Goal: Check status: Check status

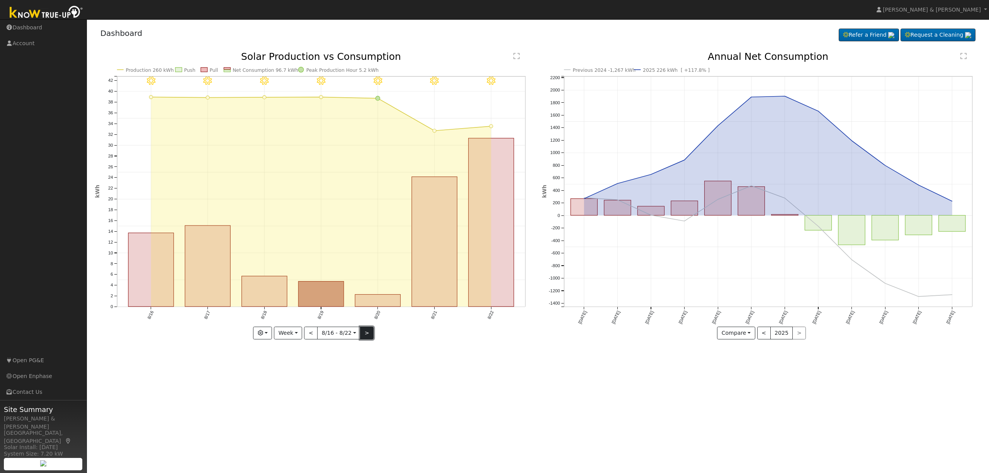
click at [368, 330] on button ">" at bounding box center [367, 333] width 14 height 13
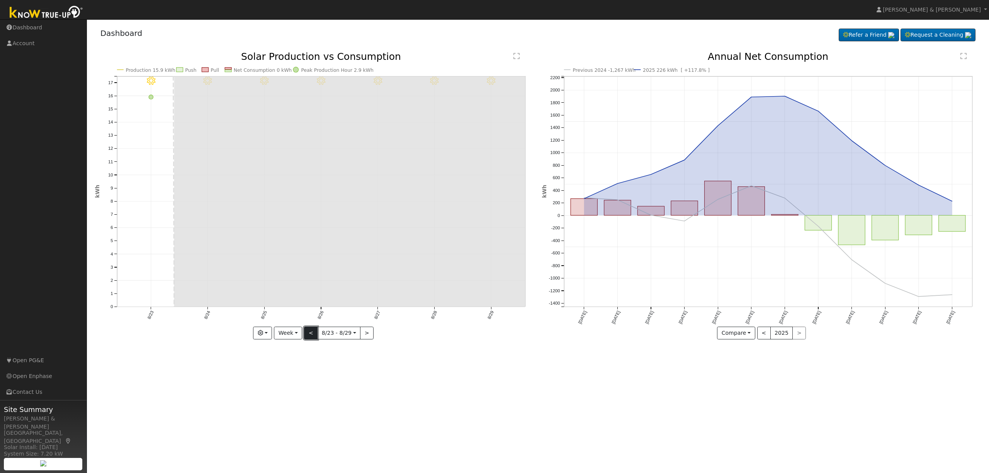
click at [314, 332] on button "<" at bounding box center [311, 333] width 14 height 13
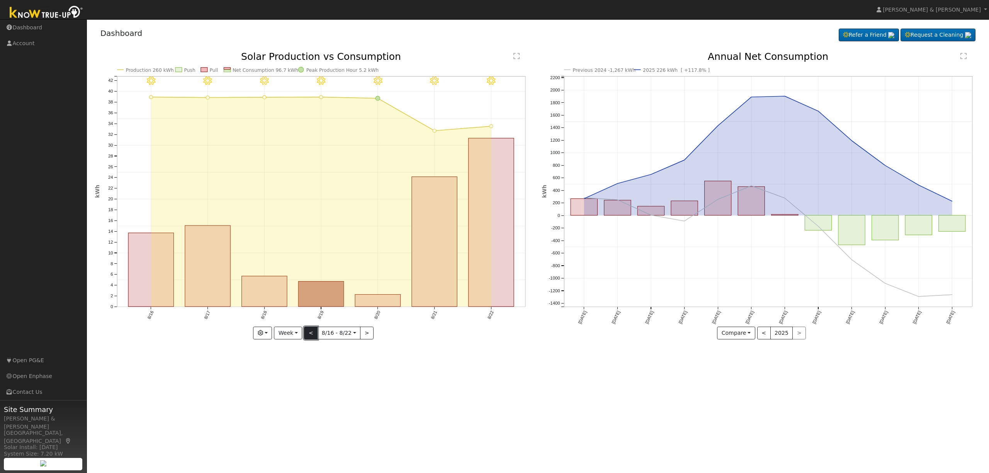
click at [312, 336] on button "<" at bounding box center [311, 333] width 14 height 13
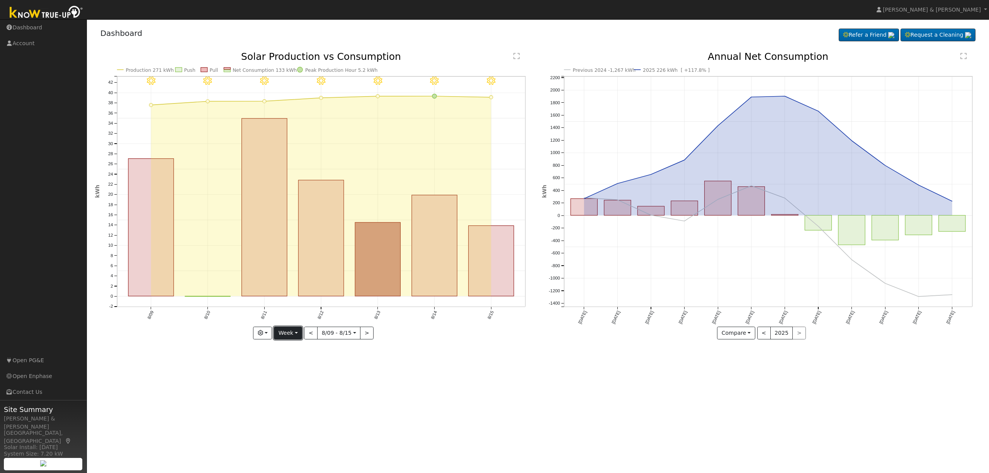
click at [300, 334] on button "Week" at bounding box center [288, 333] width 28 height 13
click at [305, 375] on link "Month" at bounding box center [301, 370] width 54 height 11
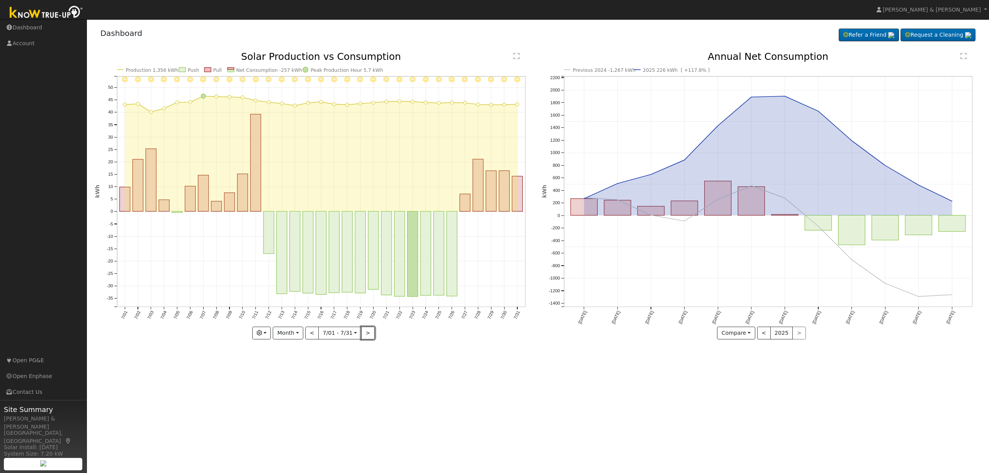
click at [367, 328] on button ">" at bounding box center [368, 333] width 14 height 13
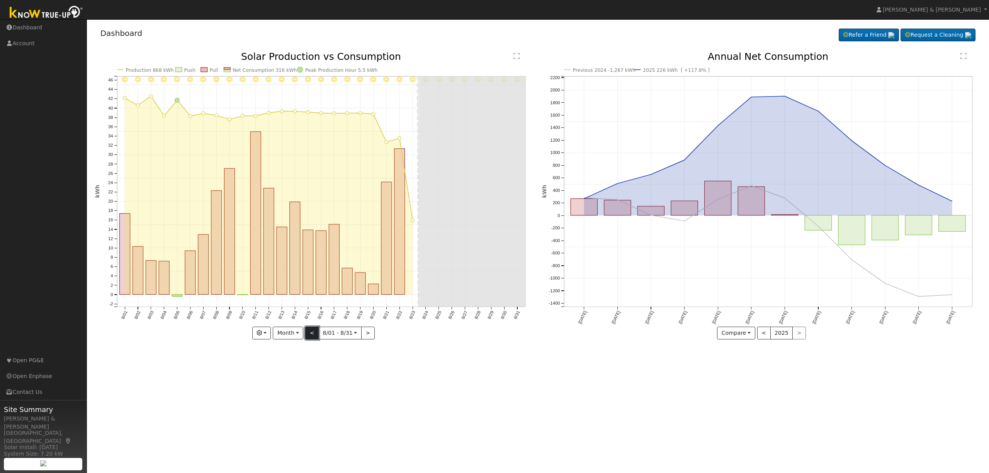
click at [306, 333] on button "<" at bounding box center [312, 333] width 14 height 13
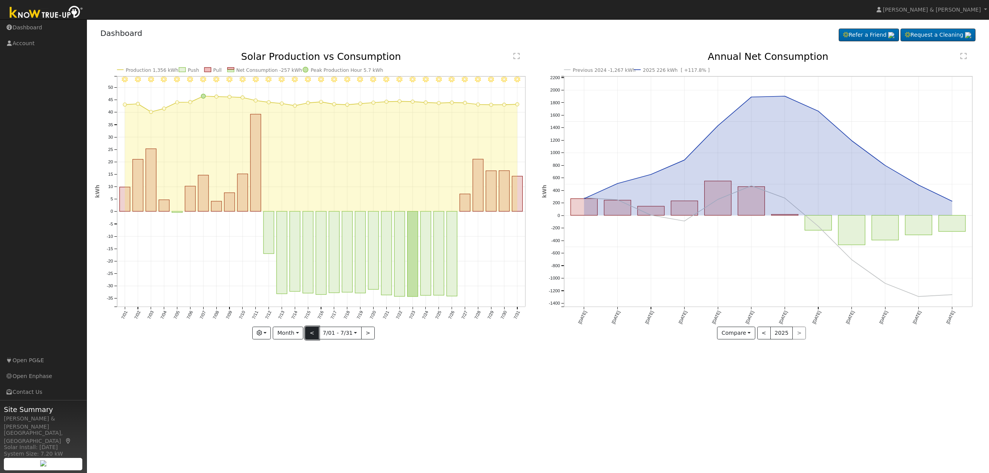
click at [310, 334] on button "<" at bounding box center [312, 333] width 14 height 13
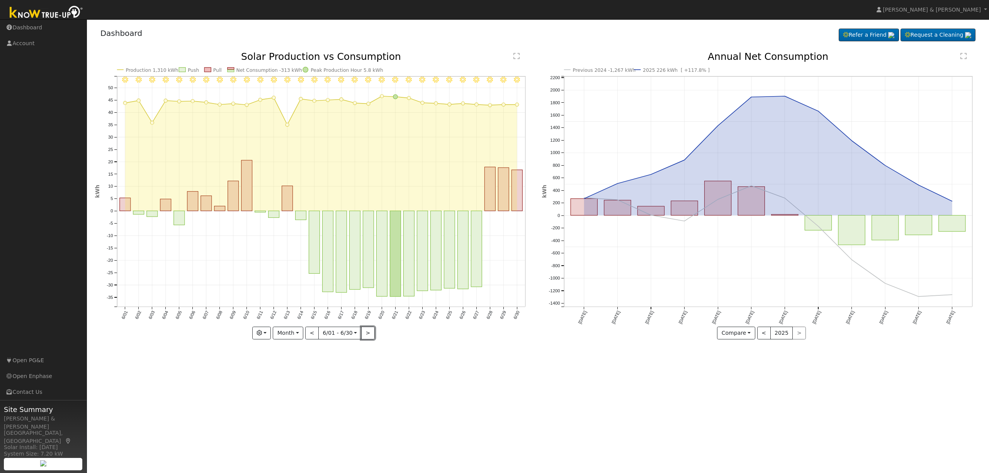
click at [369, 334] on button ">" at bounding box center [368, 333] width 14 height 13
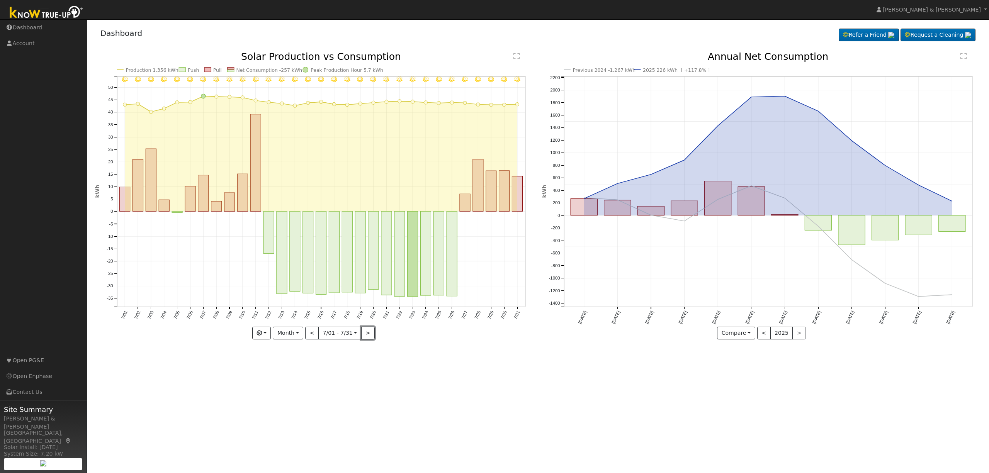
click at [369, 334] on button ">" at bounding box center [368, 333] width 14 height 13
type input "[DATE]"
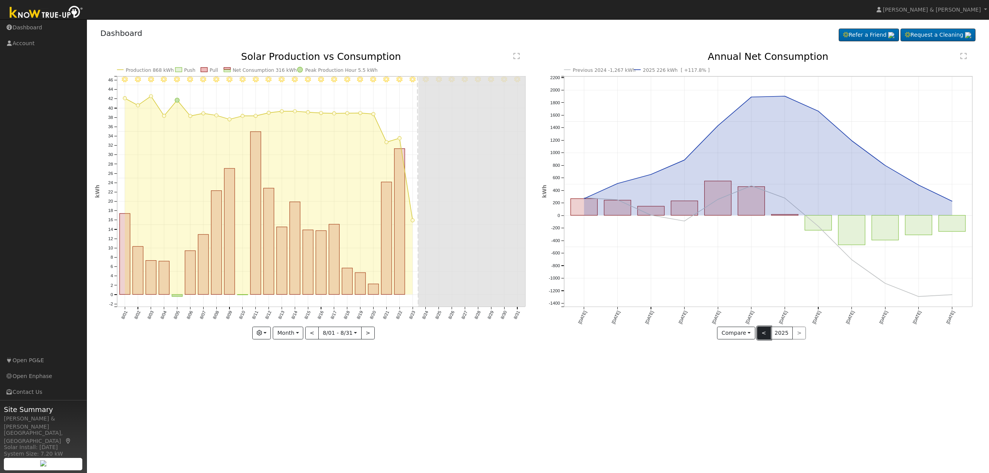
click at [764, 337] on button "<" at bounding box center [764, 333] width 14 height 13
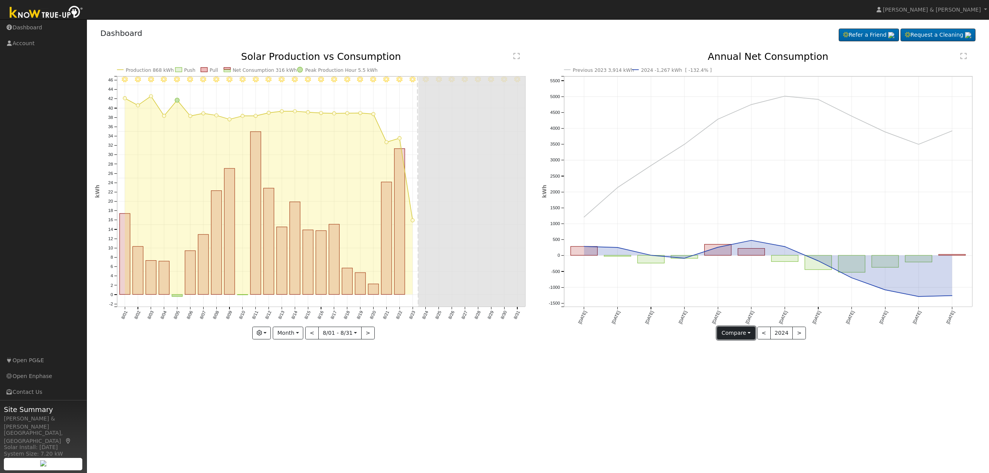
click at [750, 334] on button "Compare" at bounding box center [736, 333] width 38 height 13
click at [748, 359] on link "Current Year" at bounding box center [747, 360] width 60 height 11
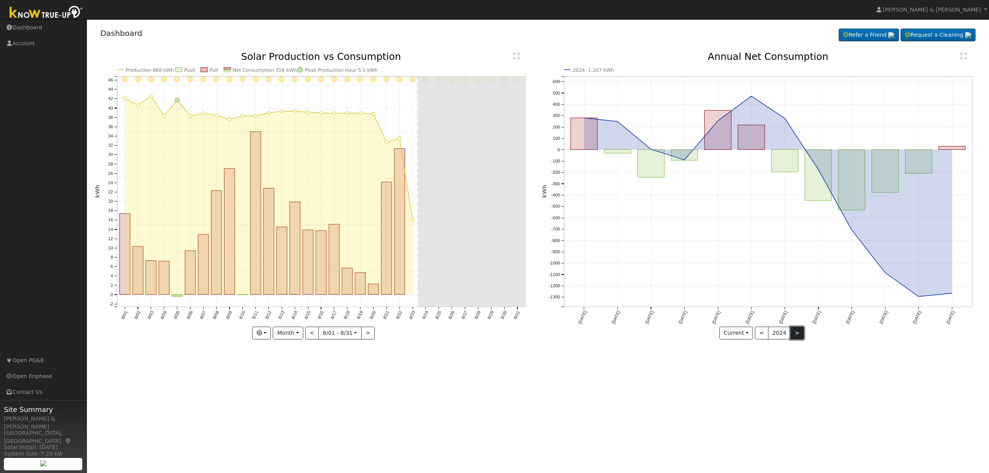
click at [793, 334] on button ">" at bounding box center [797, 333] width 14 height 13
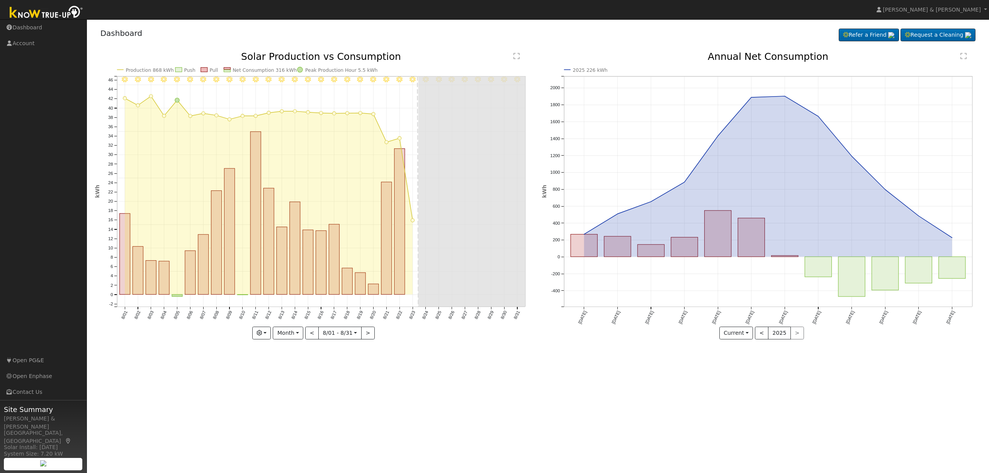
click at [793, 334] on div "< 2025 >" at bounding box center [779, 333] width 49 height 13
click at [760, 338] on button "<" at bounding box center [762, 333] width 14 height 13
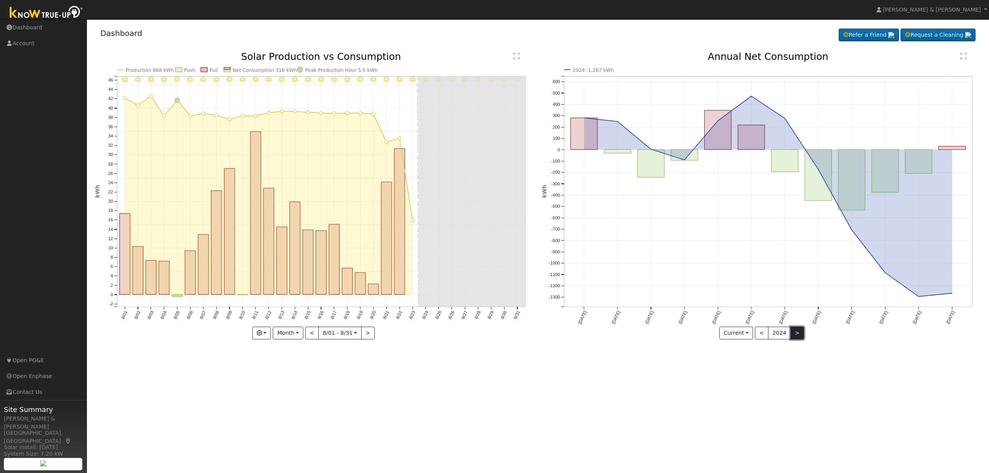
click at [798, 336] on button ">" at bounding box center [797, 333] width 14 height 13
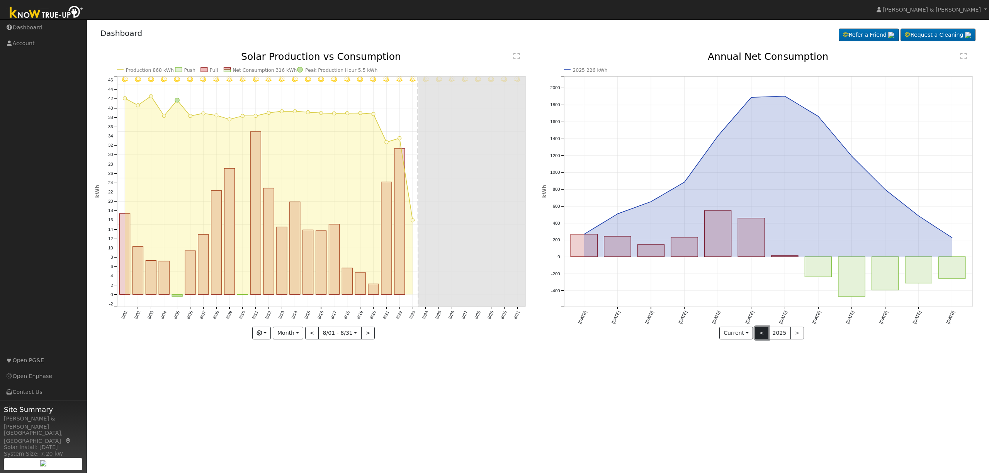
click at [763, 338] on button "<" at bounding box center [762, 333] width 14 height 13
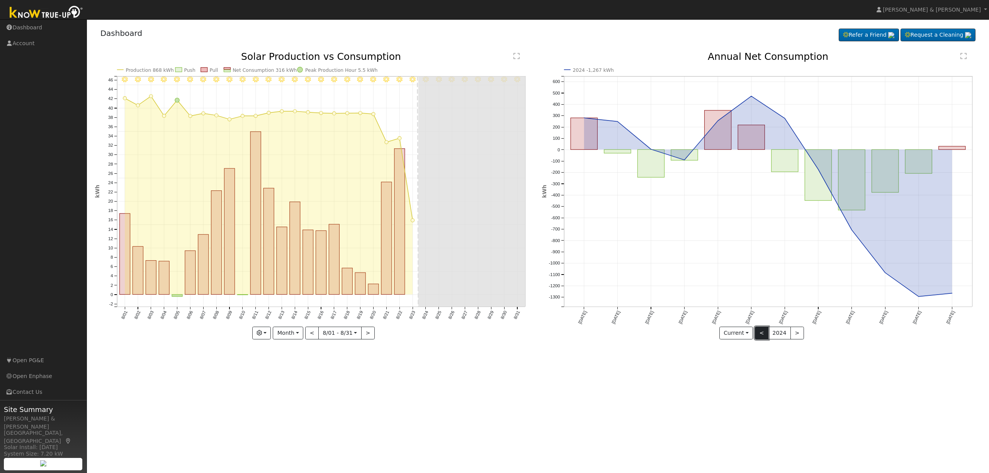
click at [763, 338] on button "<" at bounding box center [762, 333] width 14 height 13
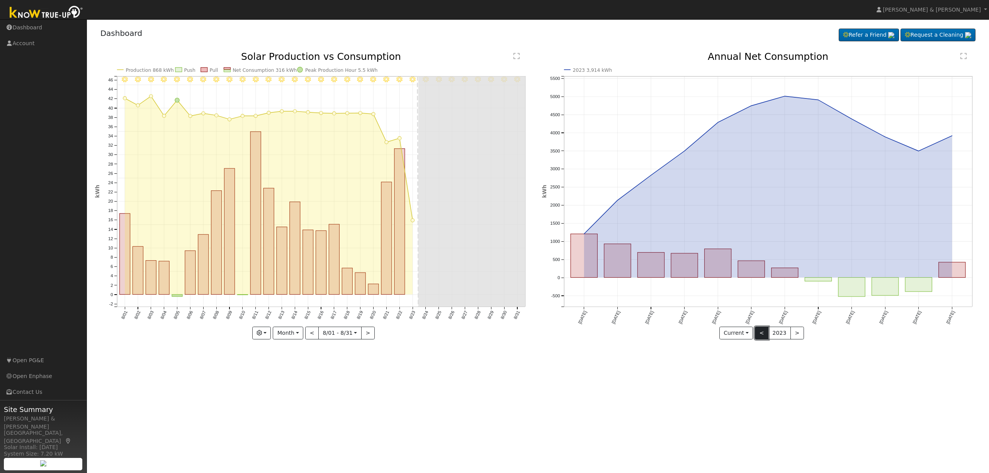
click at [763, 338] on button "<" at bounding box center [762, 333] width 14 height 13
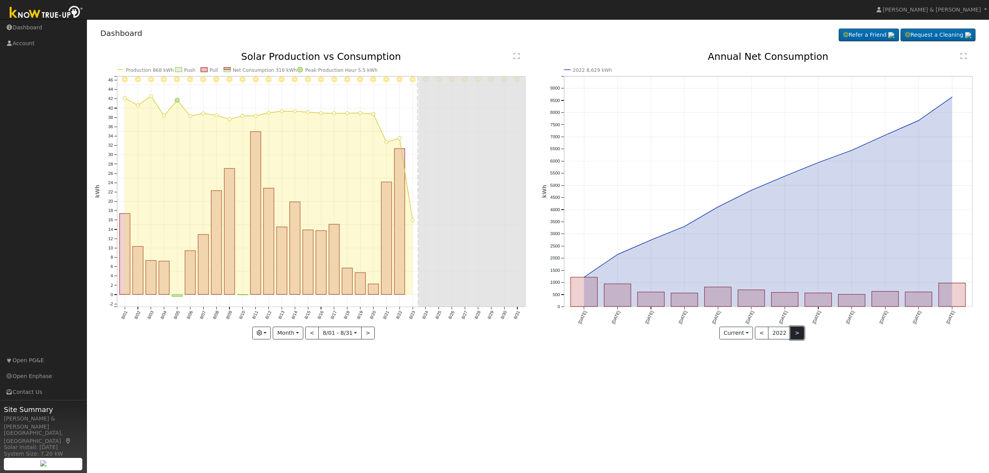
click at [794, 336] on button ">" at bounding box center [797, 333] width 14 height 13
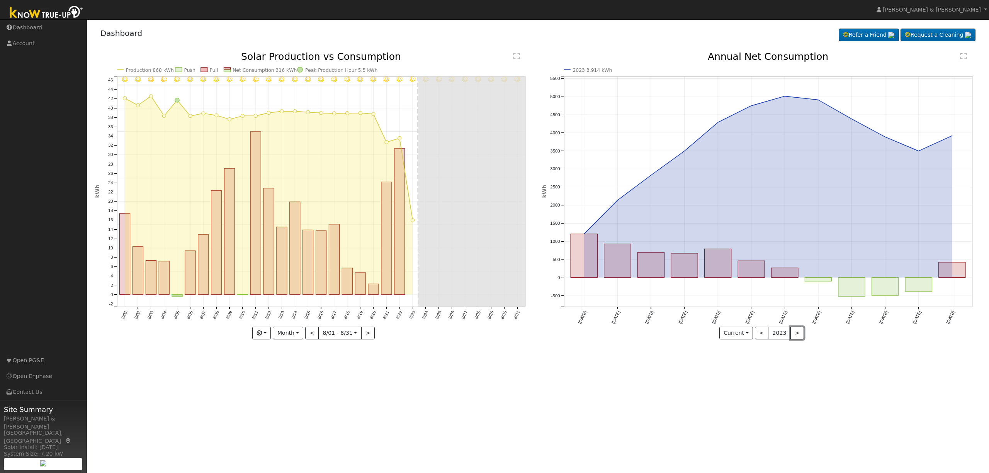
click at [796, 336] on button ">" at bounding box center [797, 333] width 14 height 13
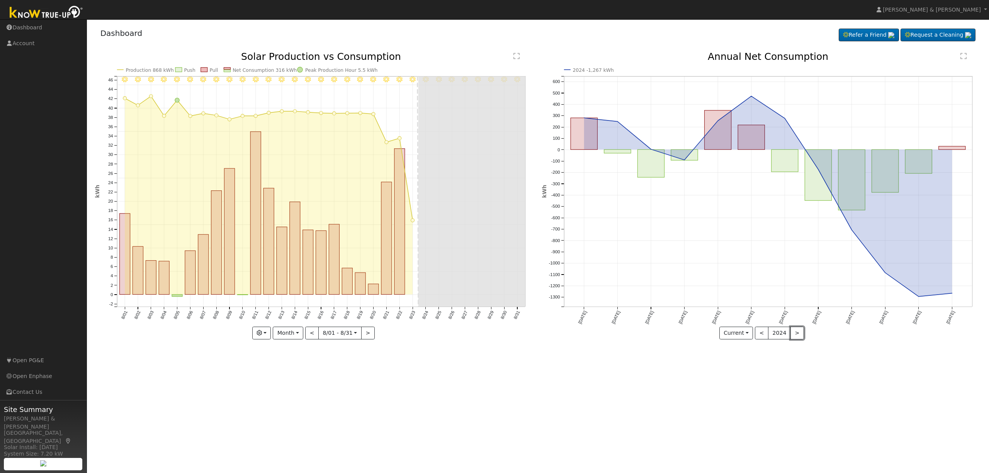
click at [796, 336] on button ">" at bounding box center [797, 333] width 14 height 13
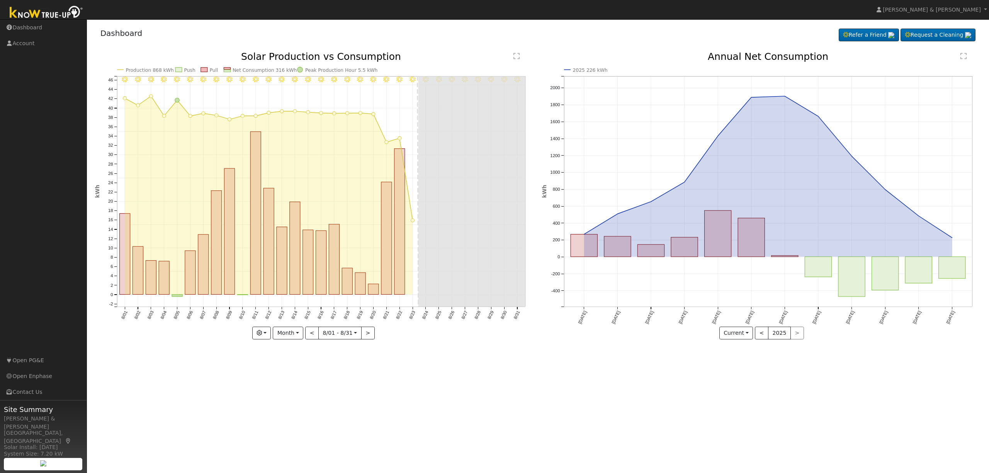
click at [796, 336] on div "< 2025 >" at bounding box center [779, 333] width 49 height 13
